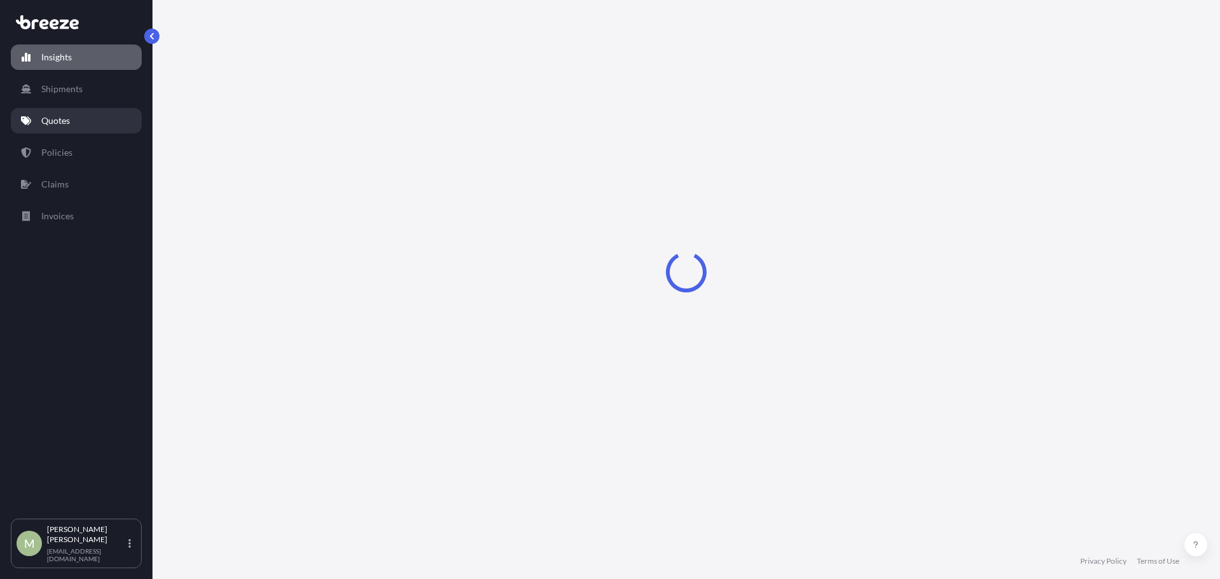
select select "2025"
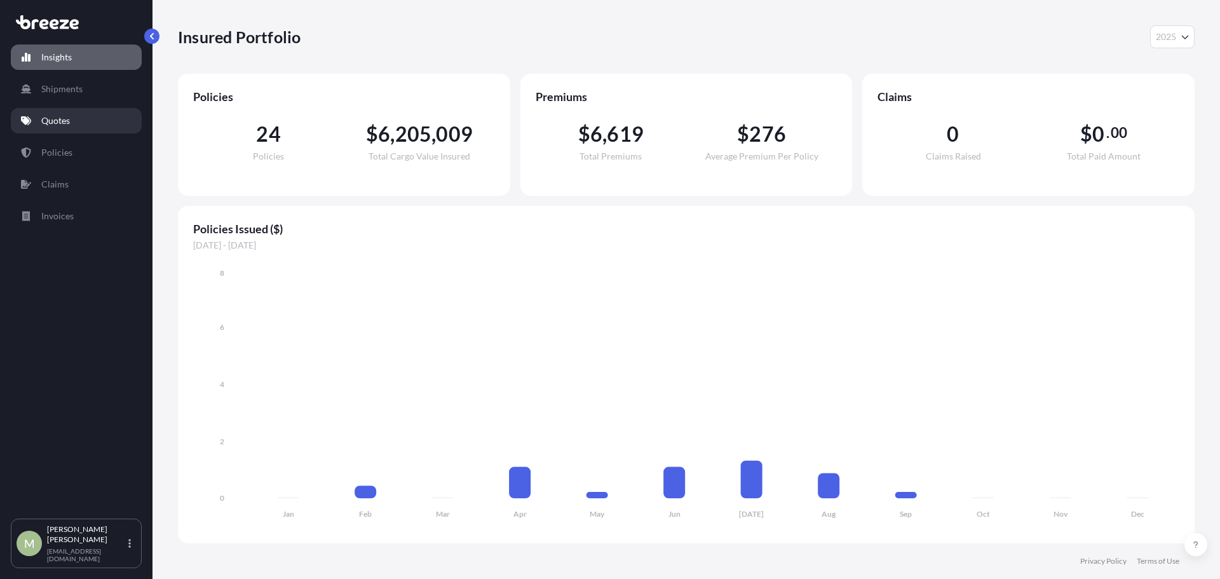
click at [75, 125] on link "Quotes" at bounding box center [76, 120] width 131 height 25
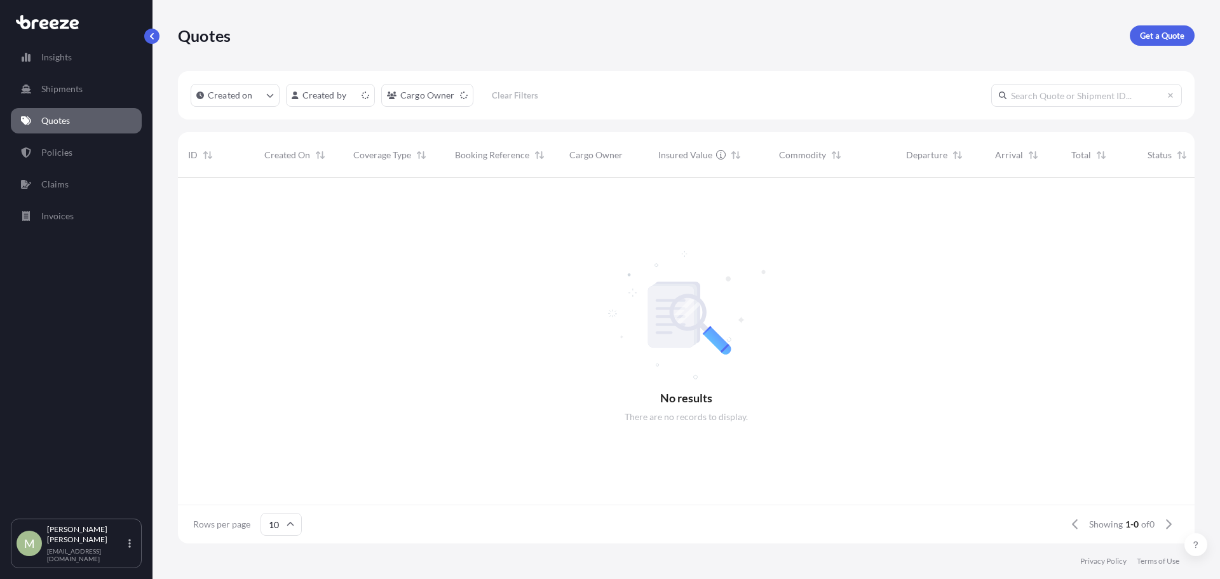
scroll to position [10, 10]
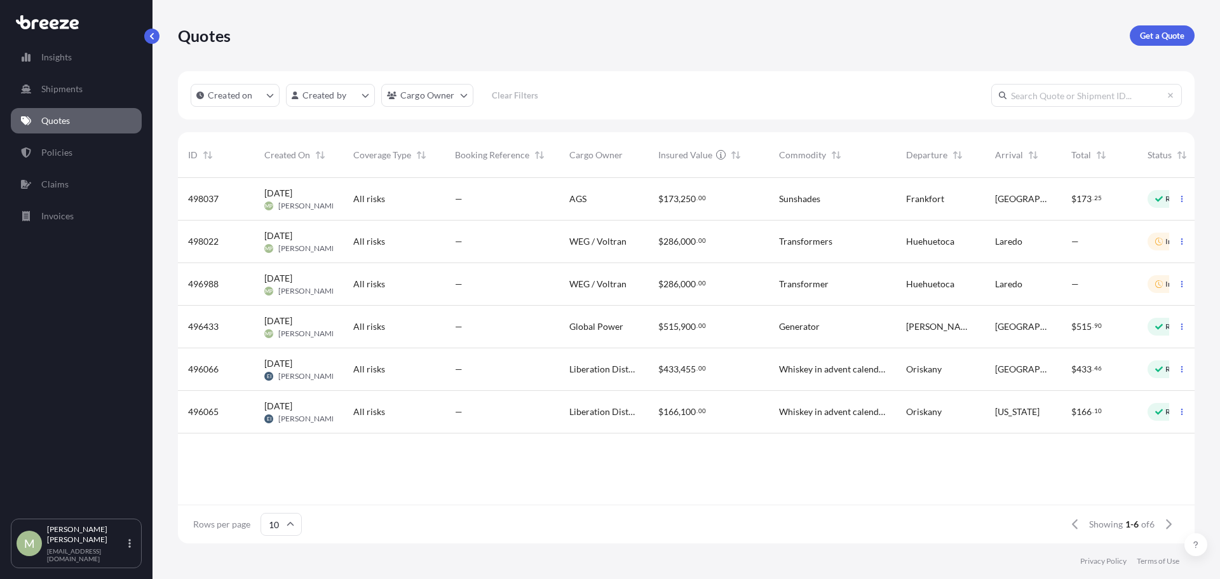
click at [452, 288] on div "—" at bounding box center [502, 284] width 114 height 43
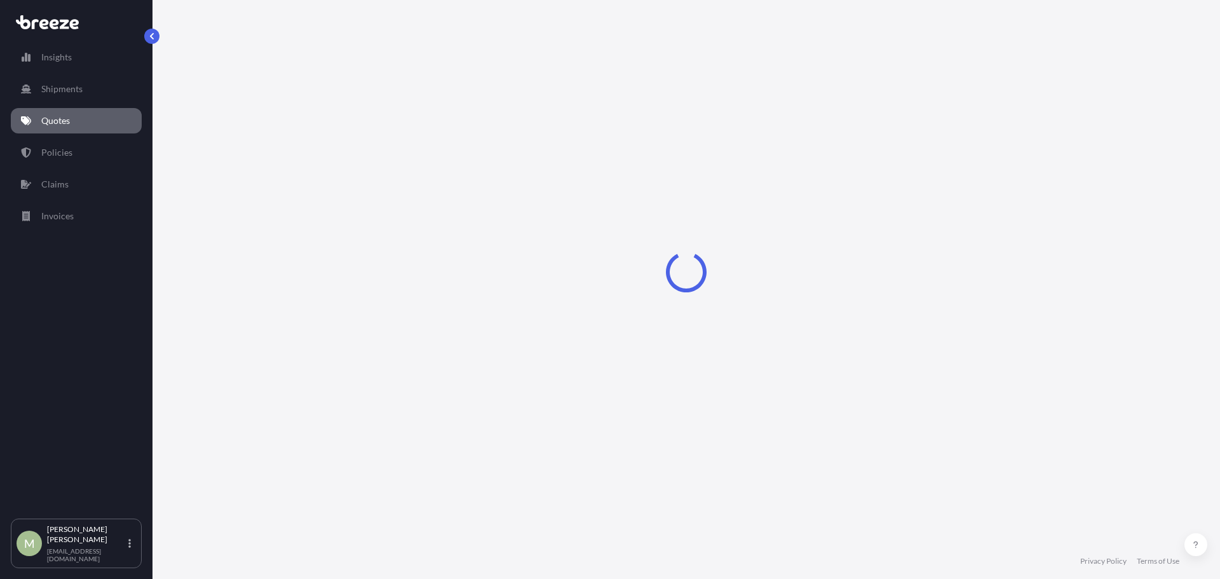
select select "Road"
select select "2"
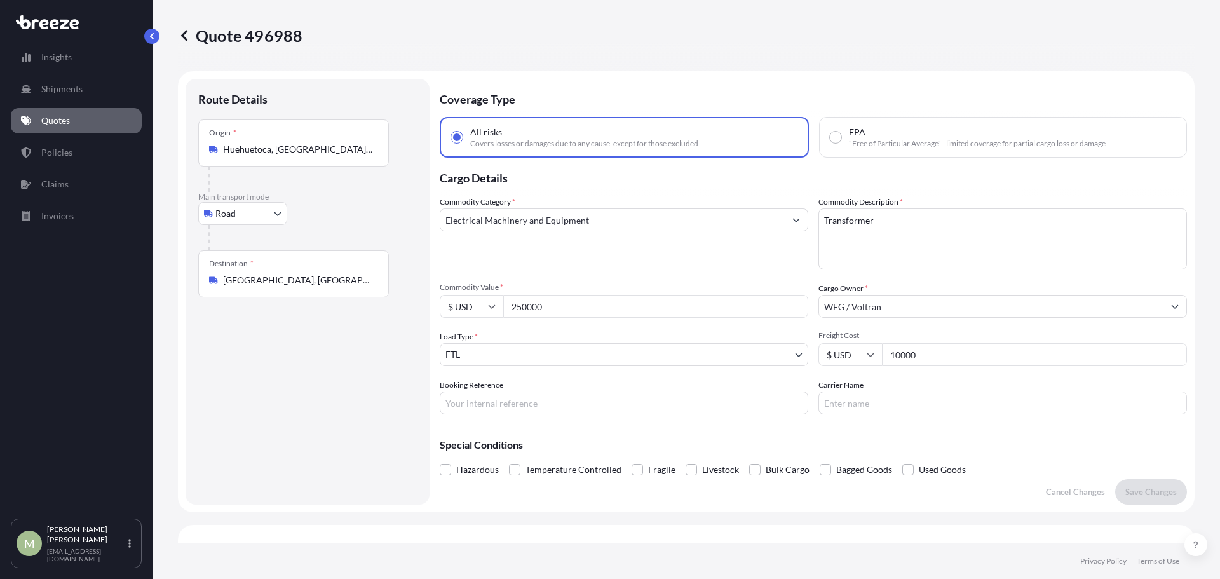
click at [180, 32] on icon at bounding box center [184, 35] width 13 height 13
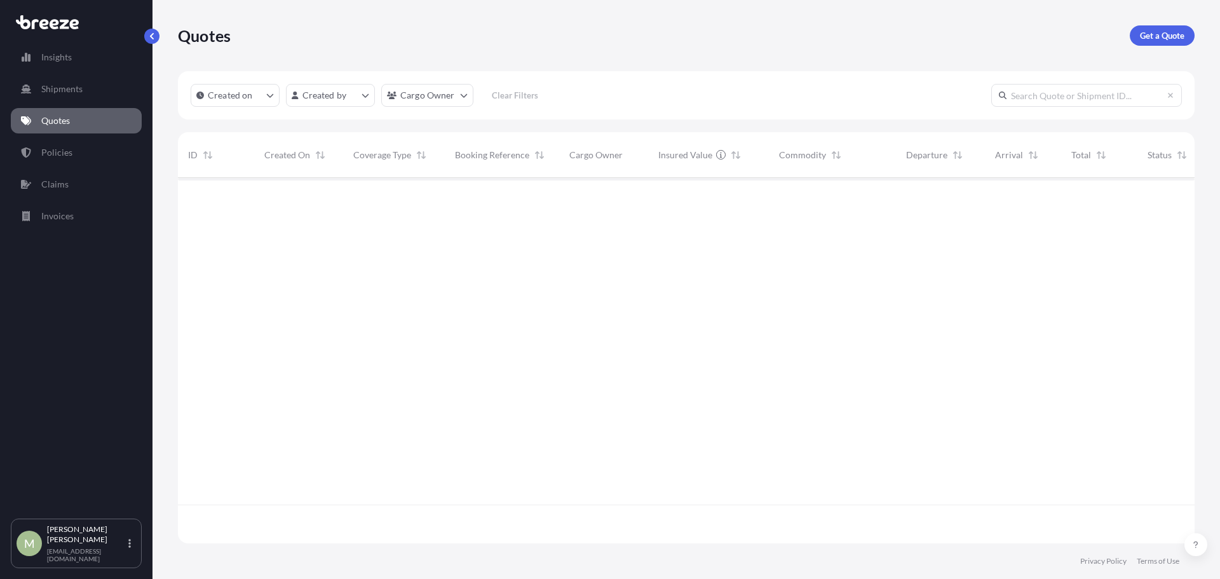
scroll to position [363, 1007]
